Goal: Task Accomplishment & Management: Manage account settings

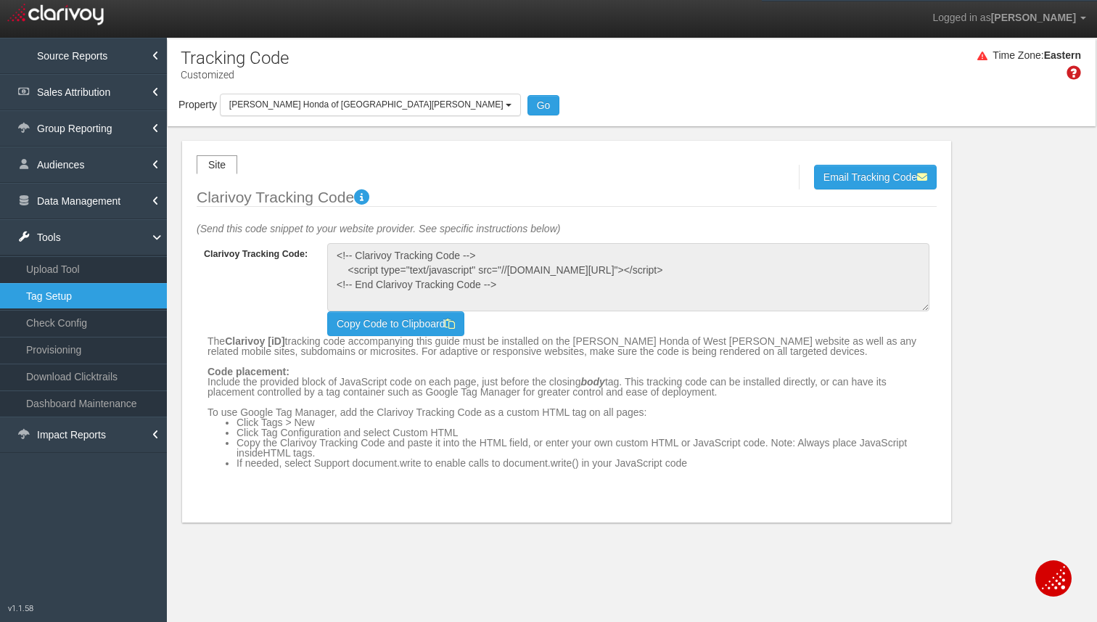
select select "object:33285"
click at [89, 203] on link "Data Management" at bounding box center [83, 201] width 167 height 36
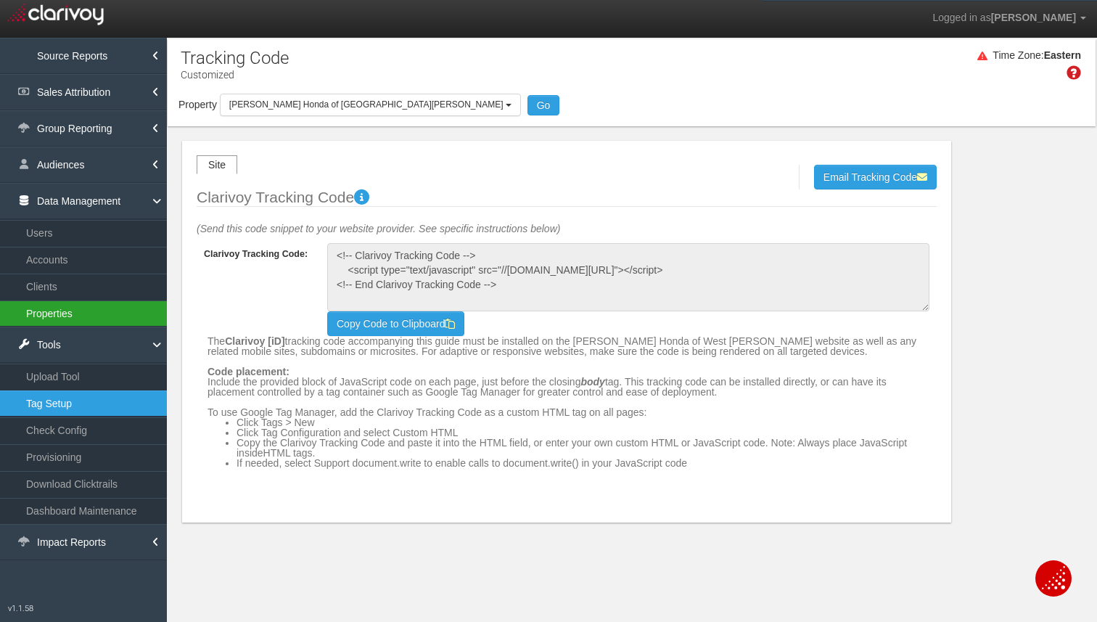
click at [71, 316] on link "Properties" at bounding box center [83, 313] width 167 height 26
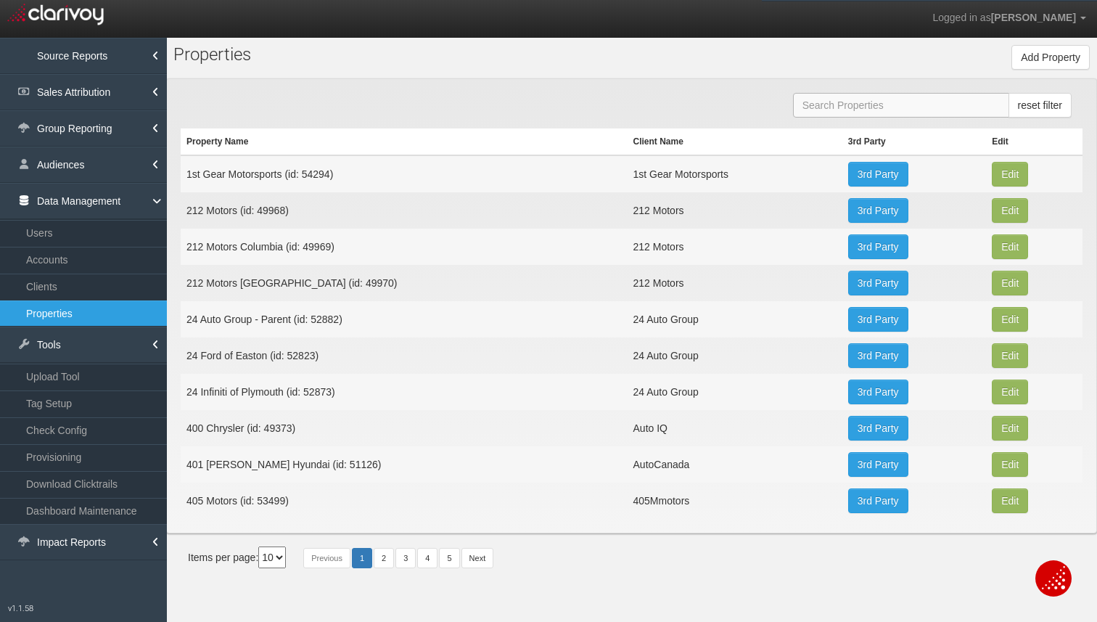
click at [808, 112] on input "text" at bounding box center [901, 105] width 216 height 25
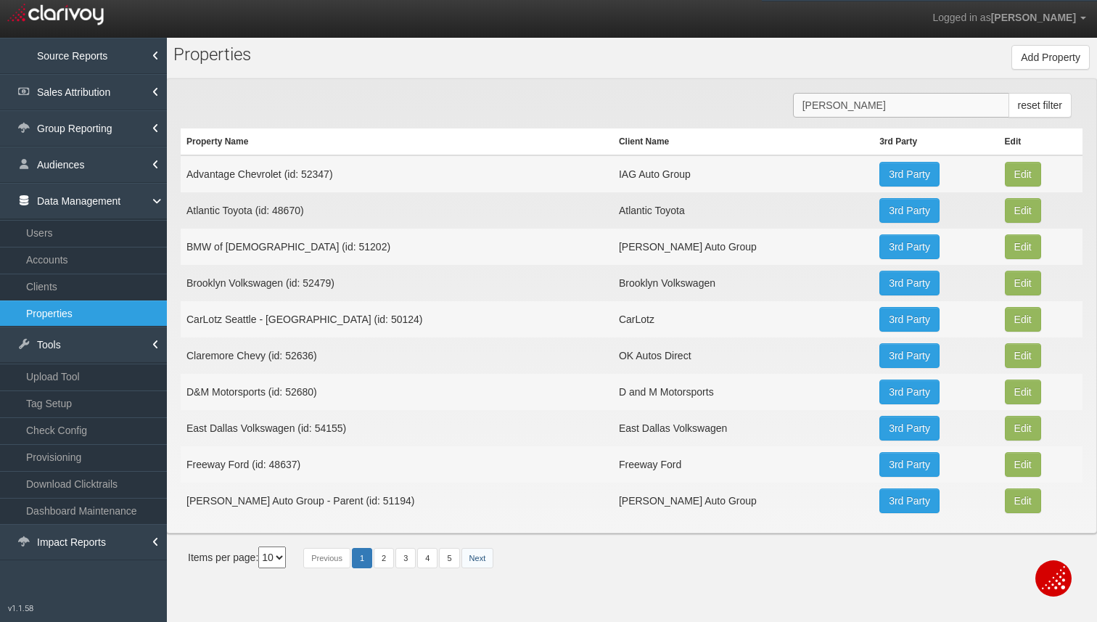
type input "[PERSON_NAME]"
click at [485, 554] on link "Next" at bounding box center [477, 558] width 33 height 20
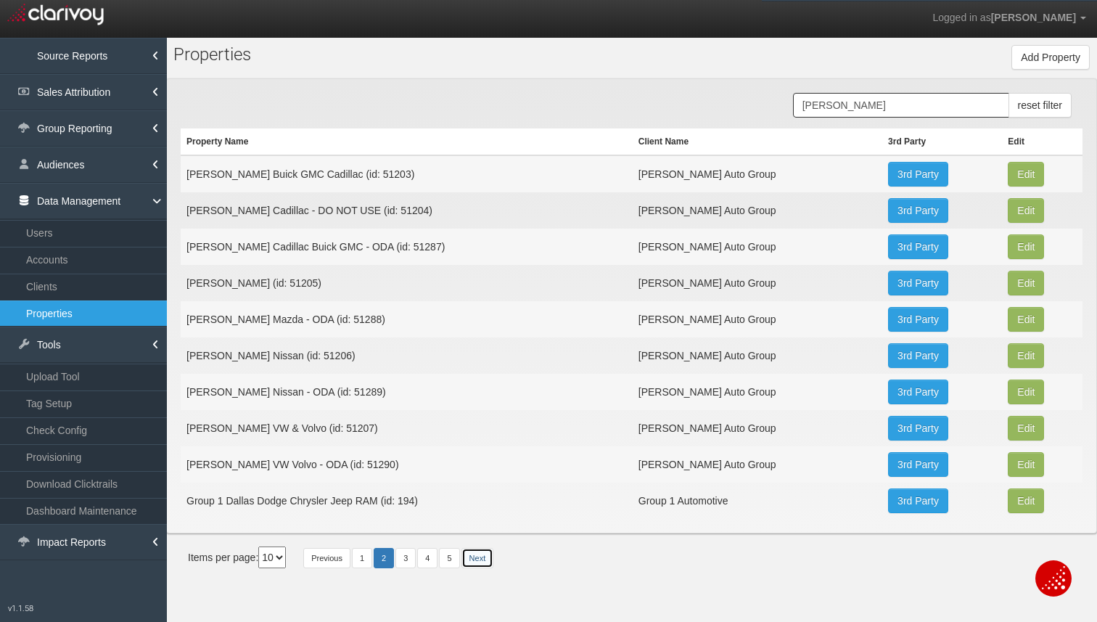
click at [485, 554] on link "Next" at bounding box center [477, 558] width 33 height 20
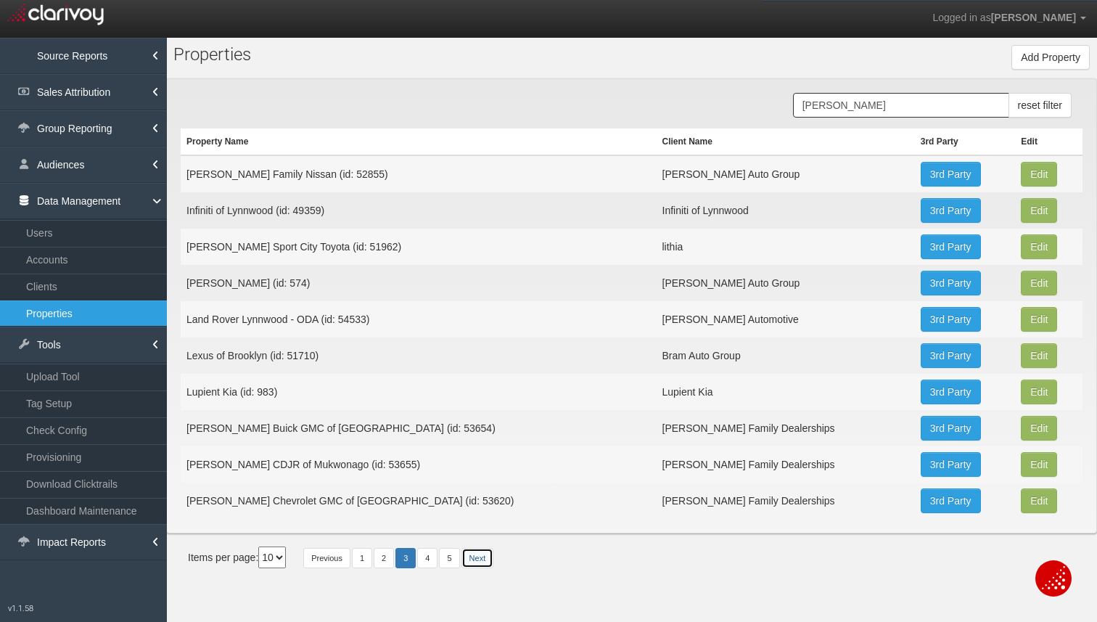
click at [485, 554] on link "Next" at bounding box center [477, 558] width 33 height 20
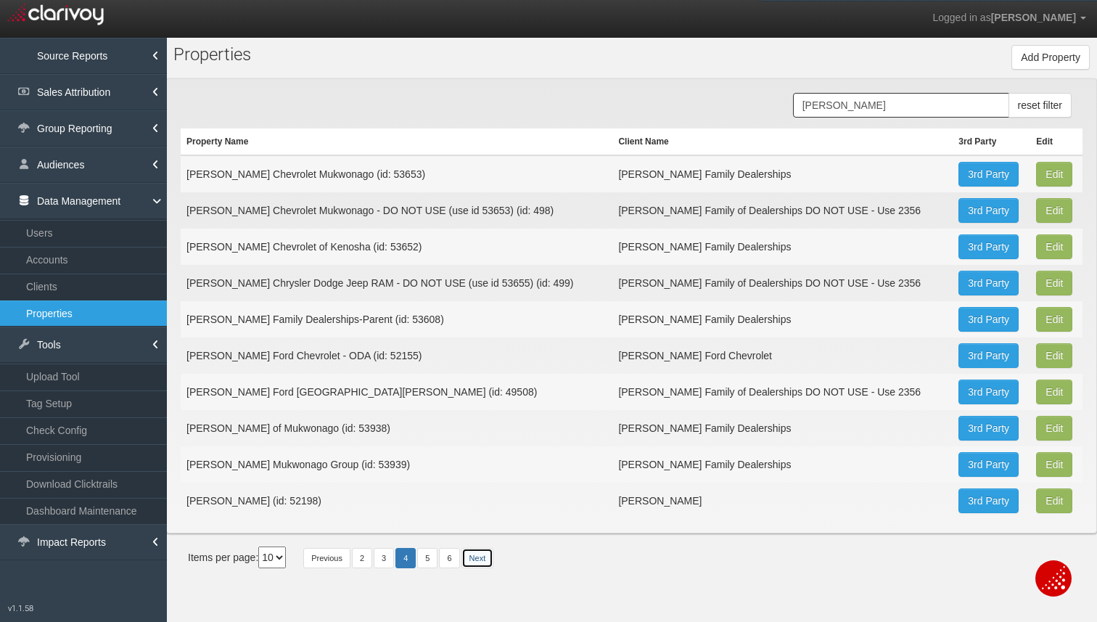
click at [485, 554] on link "Next" at bounding box center [477, 558] width 33 height 20
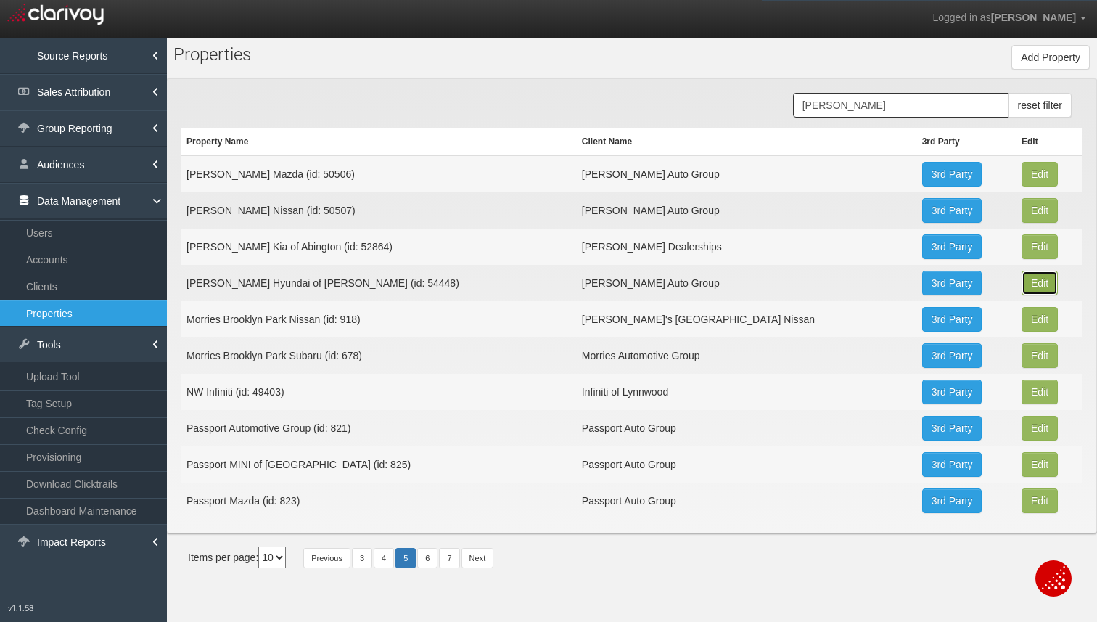
click at [1022, 186] on button "Edit" at bounding box center [1040, 174] width 36 height 25
type input "[PERSON_NAME] Hyundai of [PERSON_NAME]"
type input "54448"
type input "dda036776c007d9673444ca1a3f0dfc1c07f5607"
select select "5eeb9e81f5ba375294f0121e"
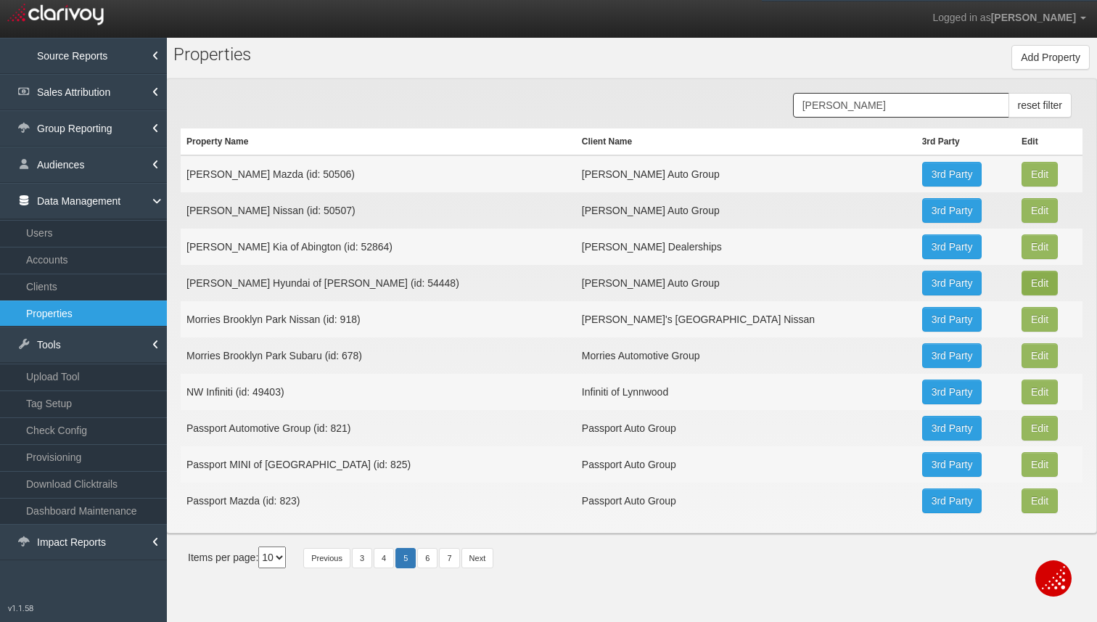
select select "string:USD"
type input "730 Lynnway"
type input "[PERSON_NAME]"
type input "MA"
type input "01905"
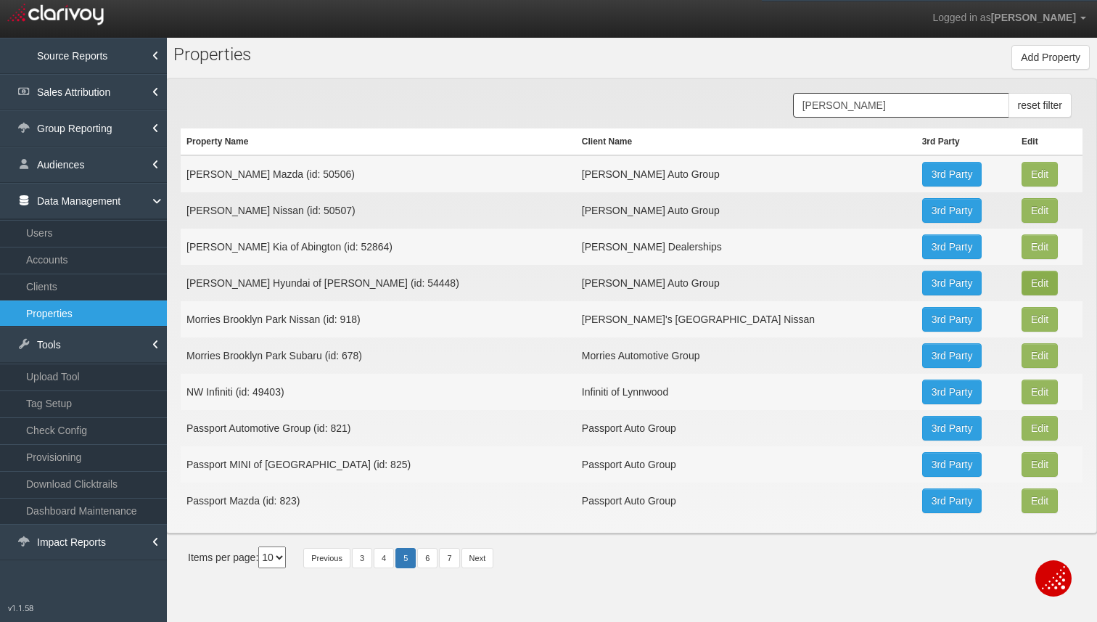
type input "42.4501725"
type input "-70.9627221"
type input "America/[GEOGRAPHIC_DATA]"
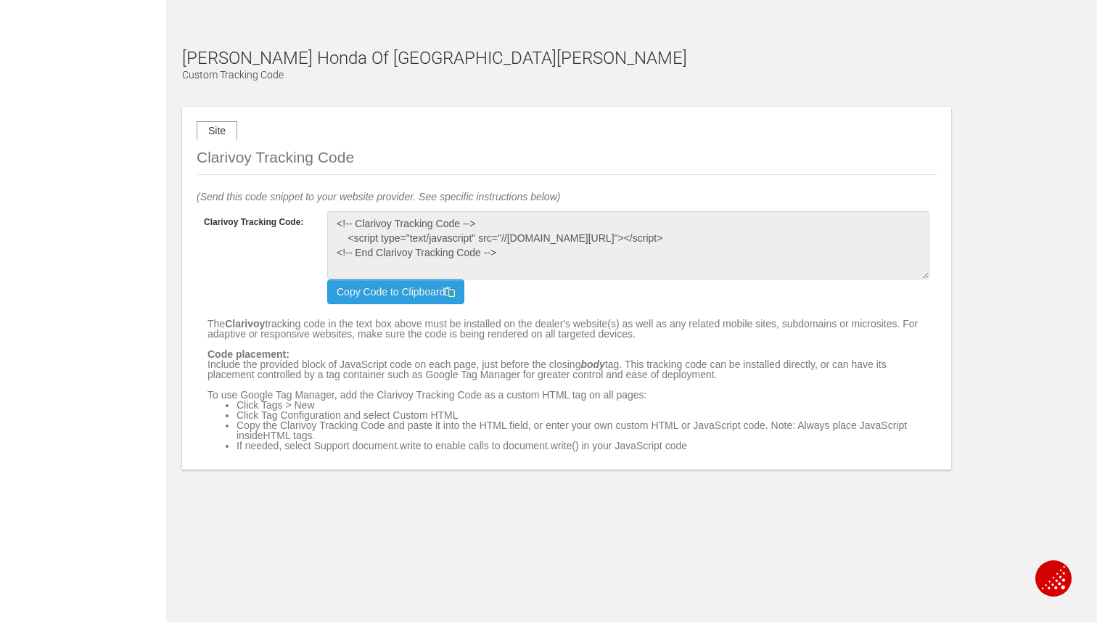
drag, startPoint x: 184, startPoint y: 59, endPoint x: 461, endPoint y: 57, distance: 276.4
click at [461, 57] on div "[PERSON_NAME] Honda of West [PERSON_NAME] Custom Tracking Code" at bounding box center [436, 76] width 508 height 54
copy h1 "[PERSON_NAME] Honda of [GEOGRAPHIC_DATA]"
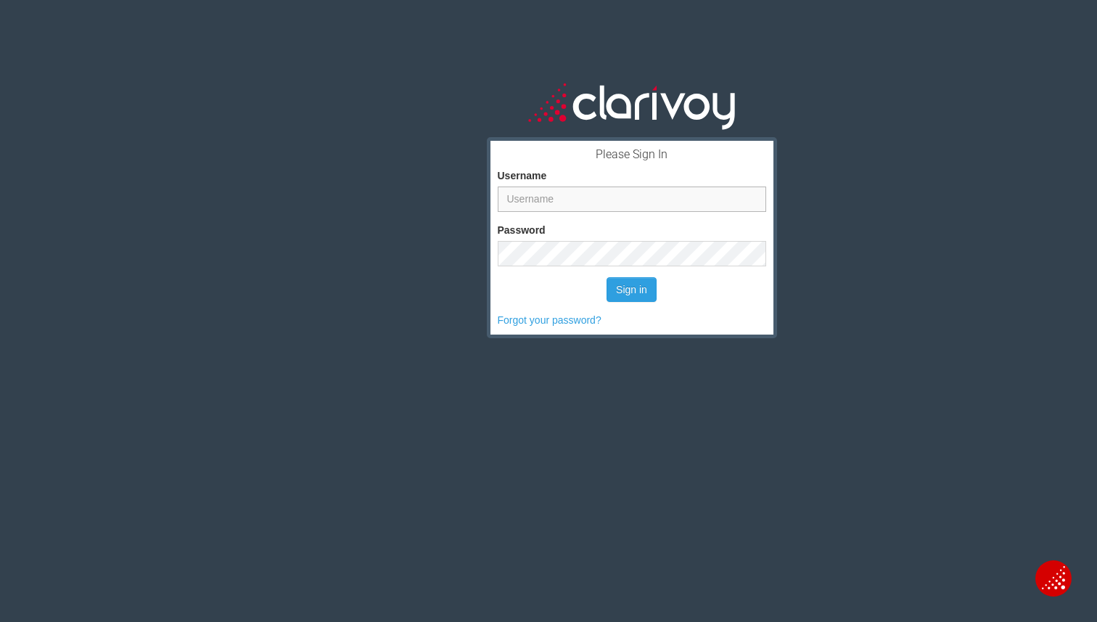
click at [707, 199] on input "Username" at bounding box center [632, 198] width 268 height 25
type input "helen"
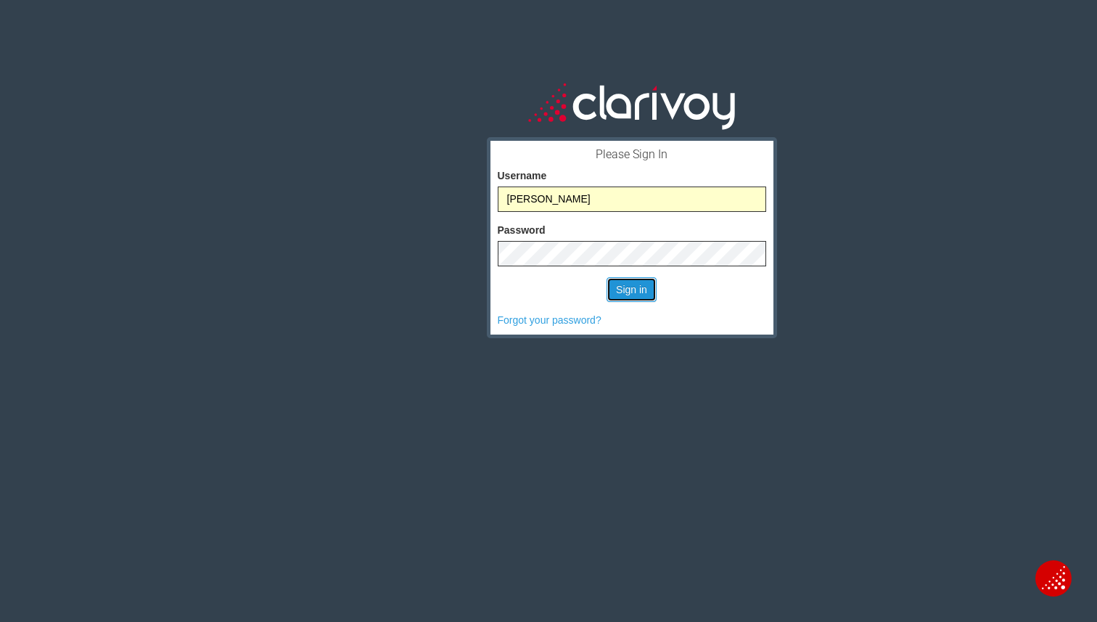
click at [644, 286] on button "Sign in" at bounding box center [632, 289] width 50 height 25
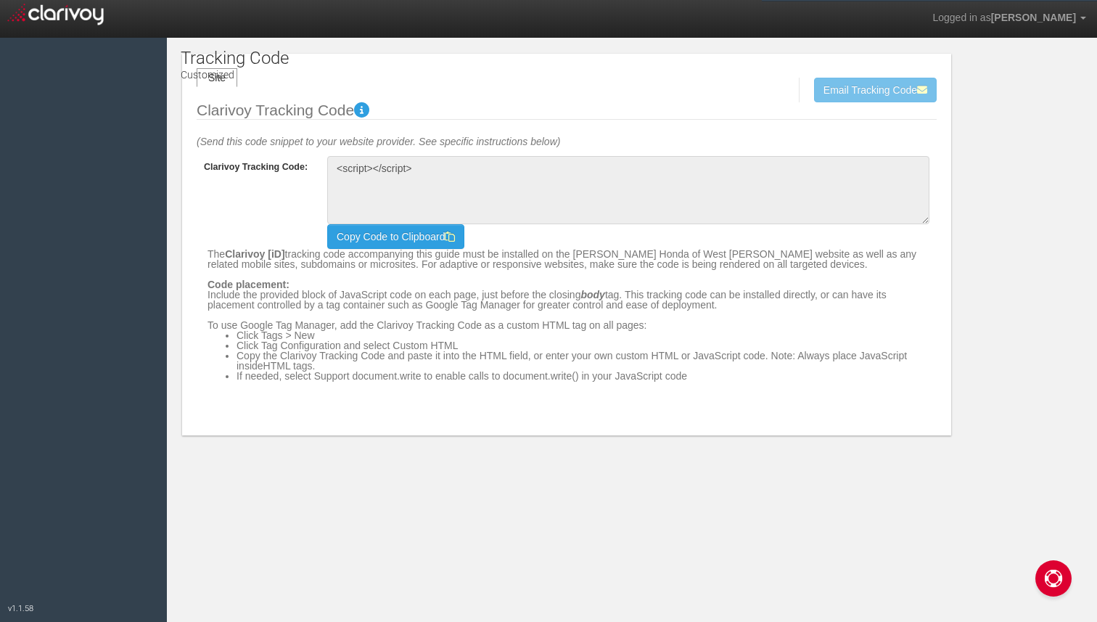
type textarea "<!-- Clarivoy Tracking Code --> <script type="text/javascript" src="//[DOMAIN_N…"
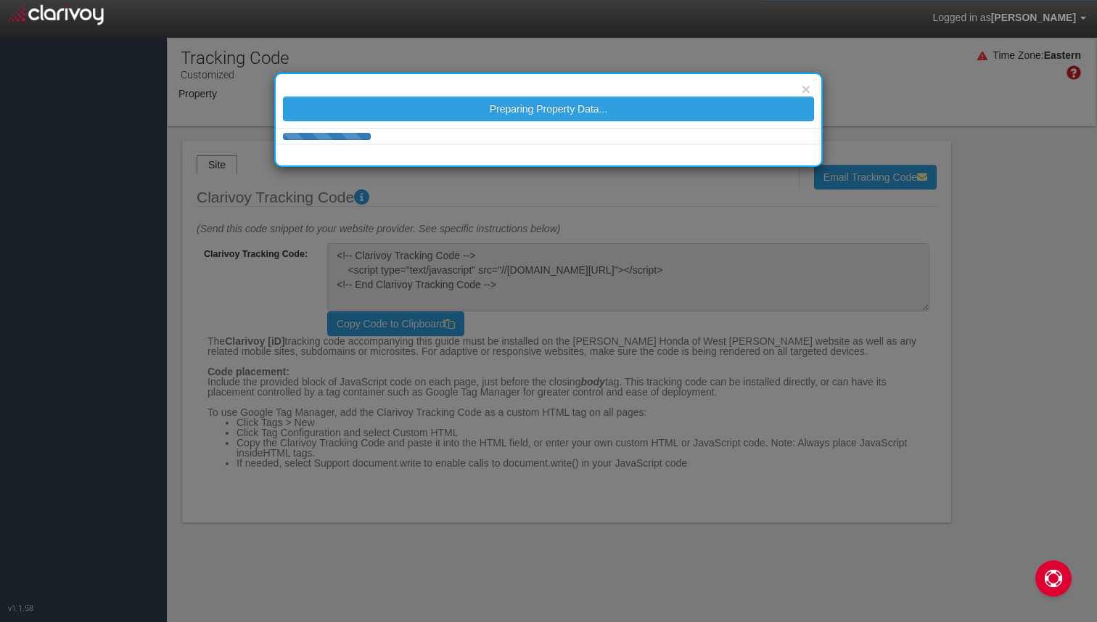
select select "object:4986"
